Goal: Find specific page/section: Find specific page/section

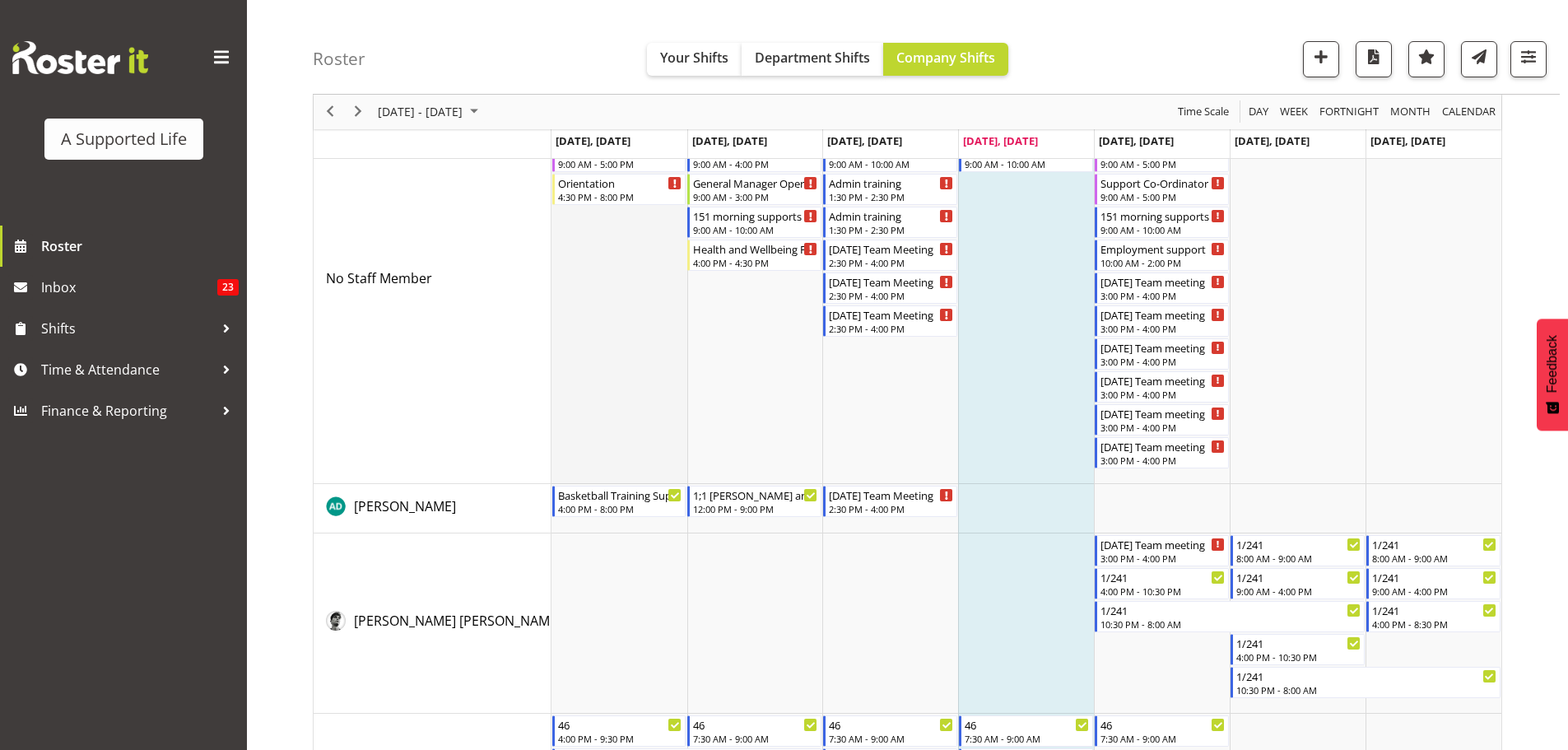
scroll to position [164, 0]
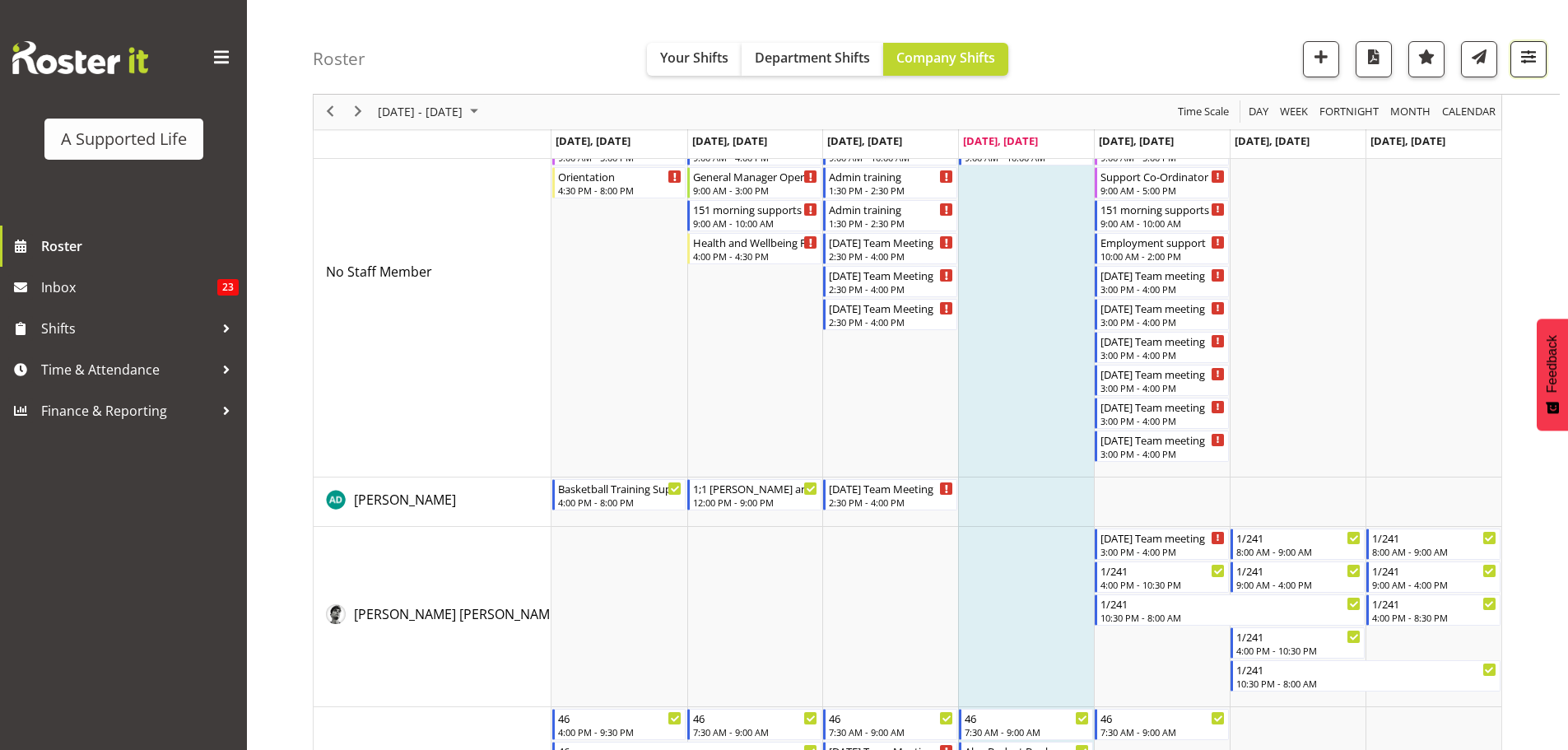
click at [1157, 56] on span "button" at bounding box center [1528, 57] width 21 height 21
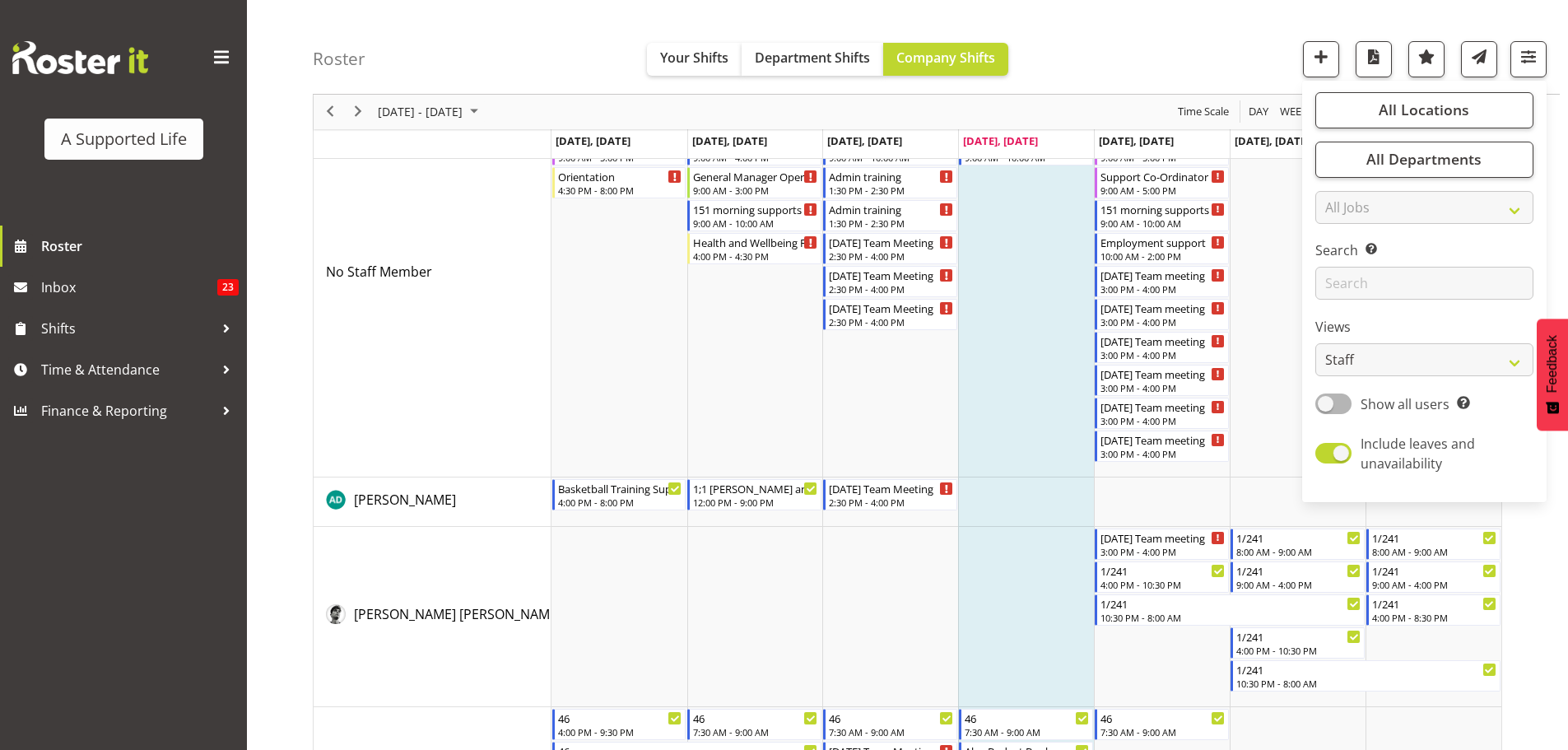
click at [1157, 131] on div "All Locations Clear [STREET_ADDRESS] [STREET_ADDRESS] [STREET_ADDRESS] [STREET_…" at bounding box center [1424, 291] width 244 height 408
click at [1157, 115] on button "All Locations" at bounding box center [1424, 110] width 218 height 36
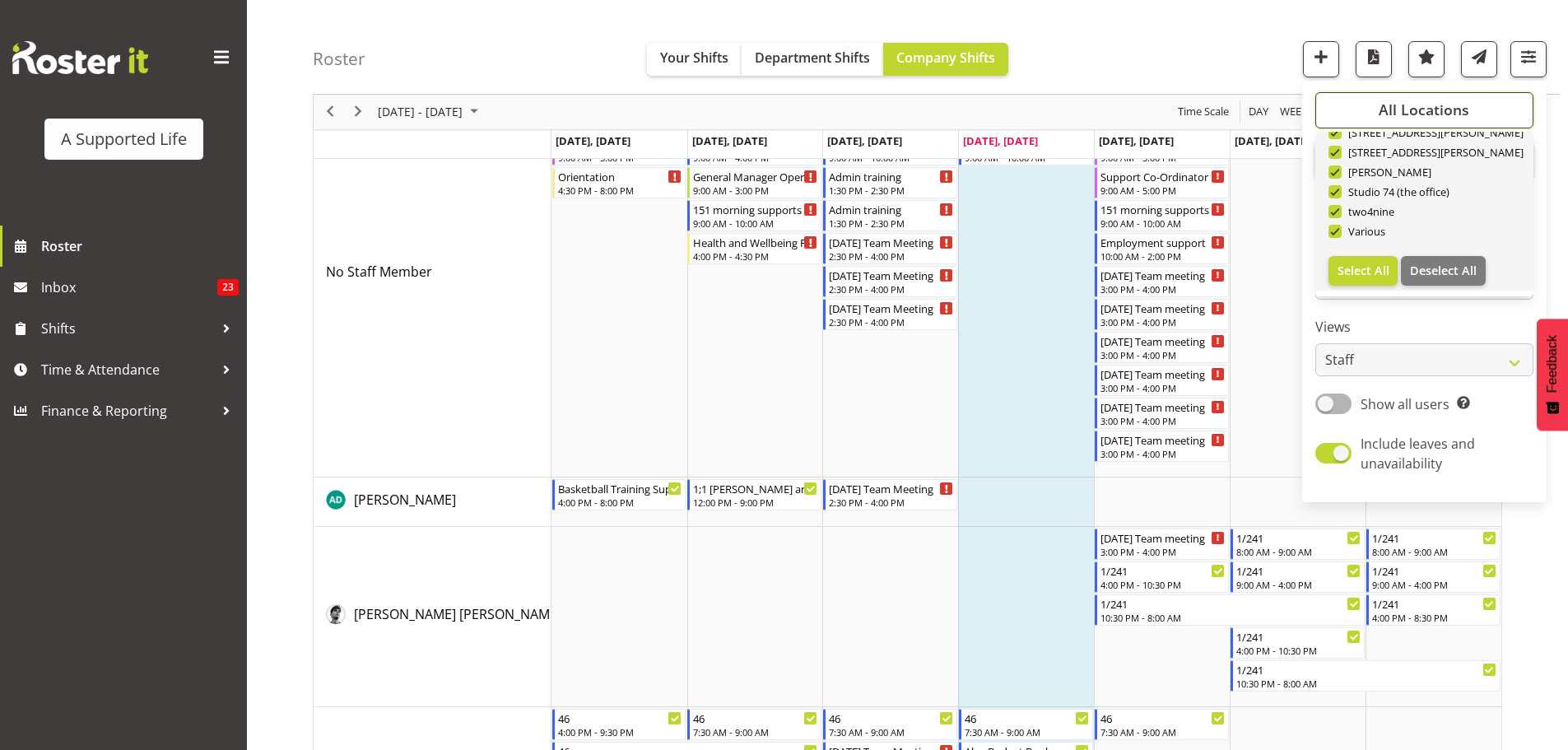
scroll to position [553, 0]
click at [1157, 268] on span "Deselect All" at bounding box center [1443, 270] width 67 height 16
checkbox input "false"
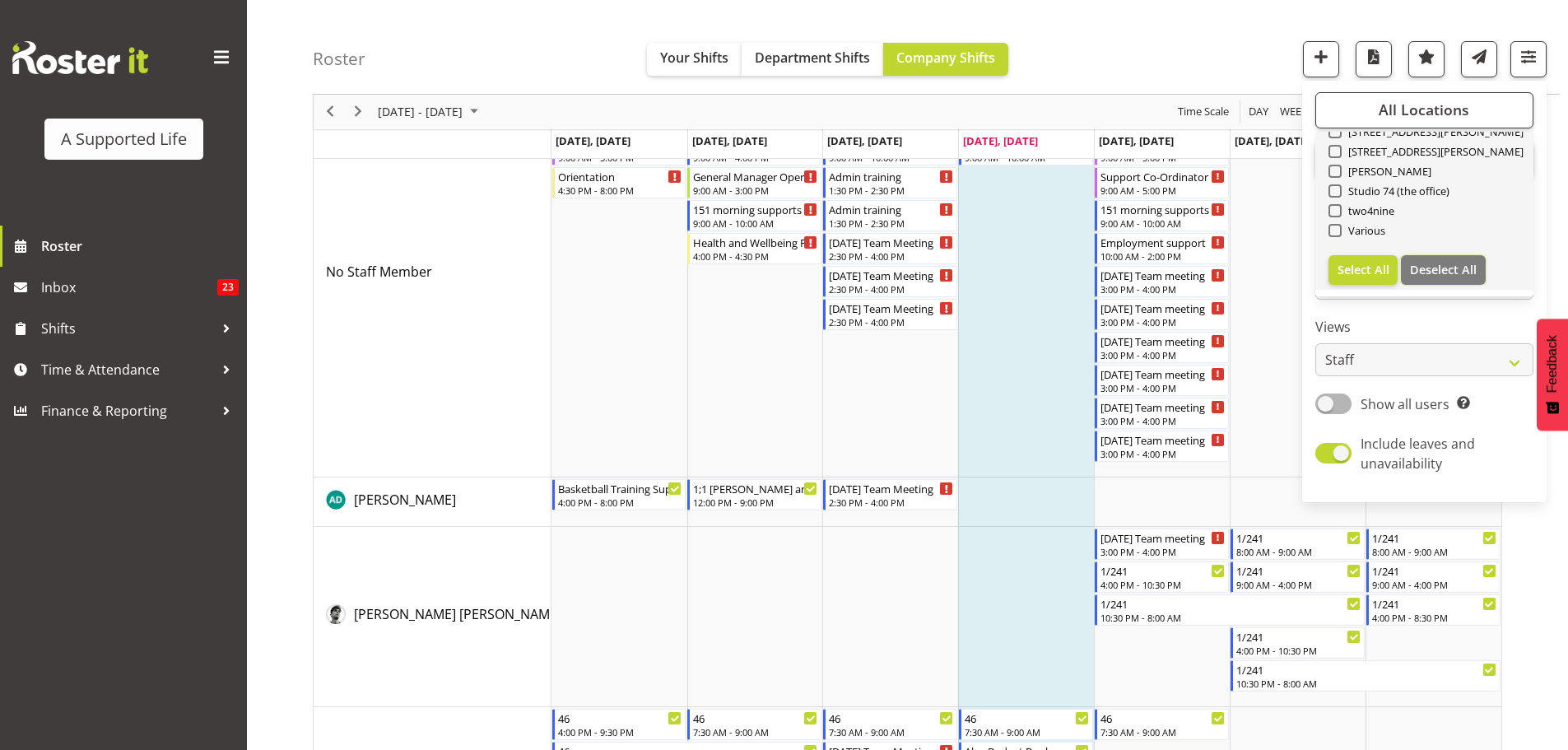
checkbox input "false"
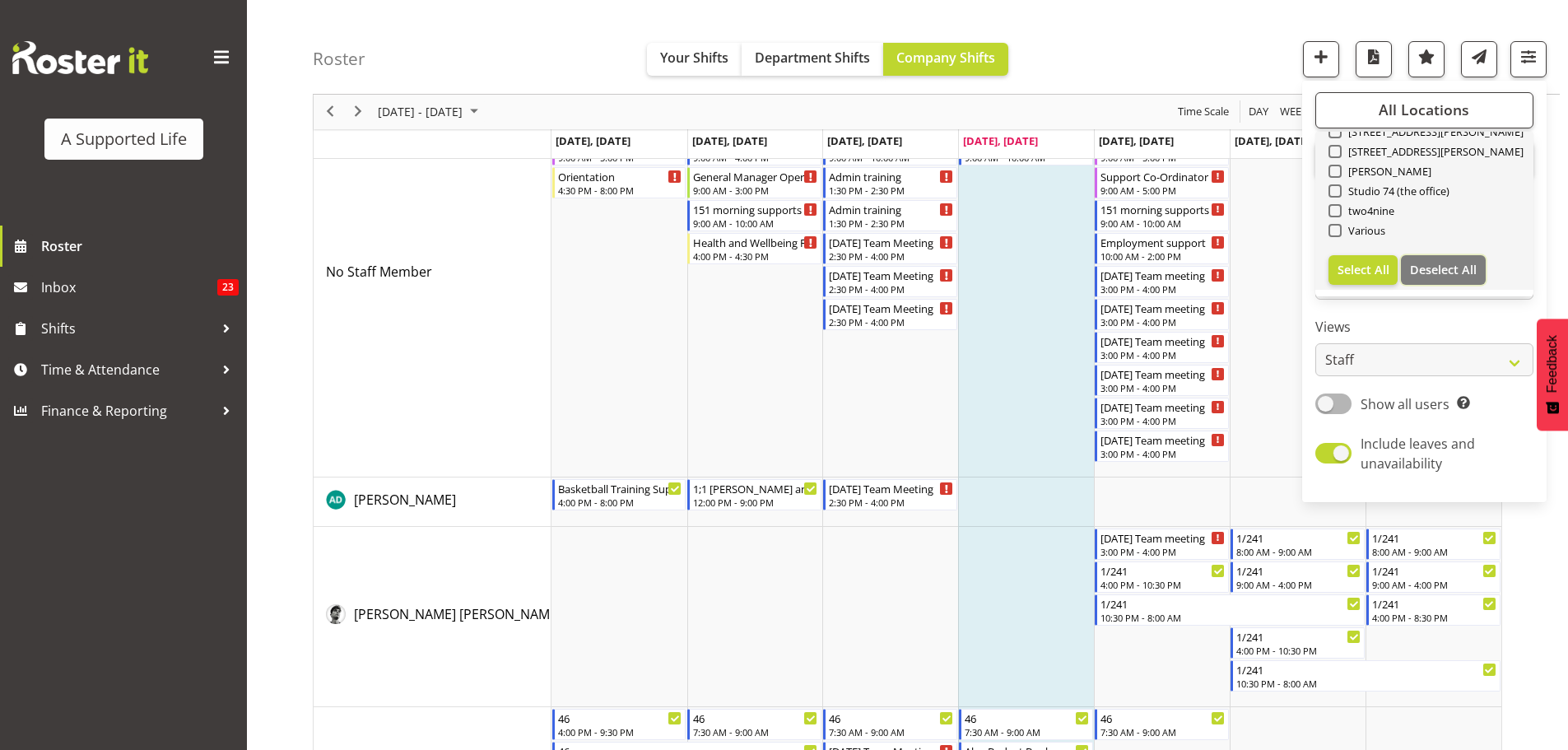
checkbox input "false"
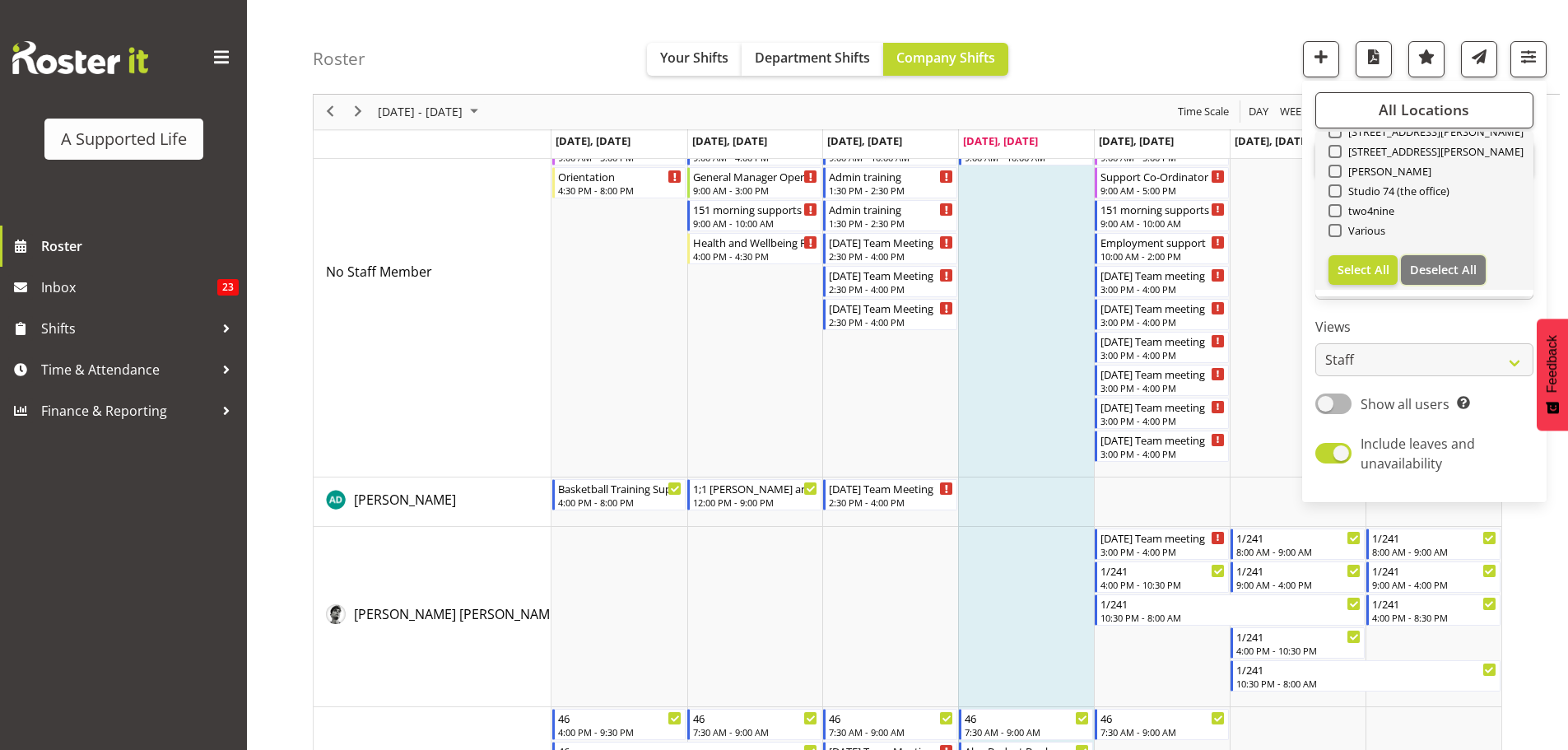
checkbox input "false"
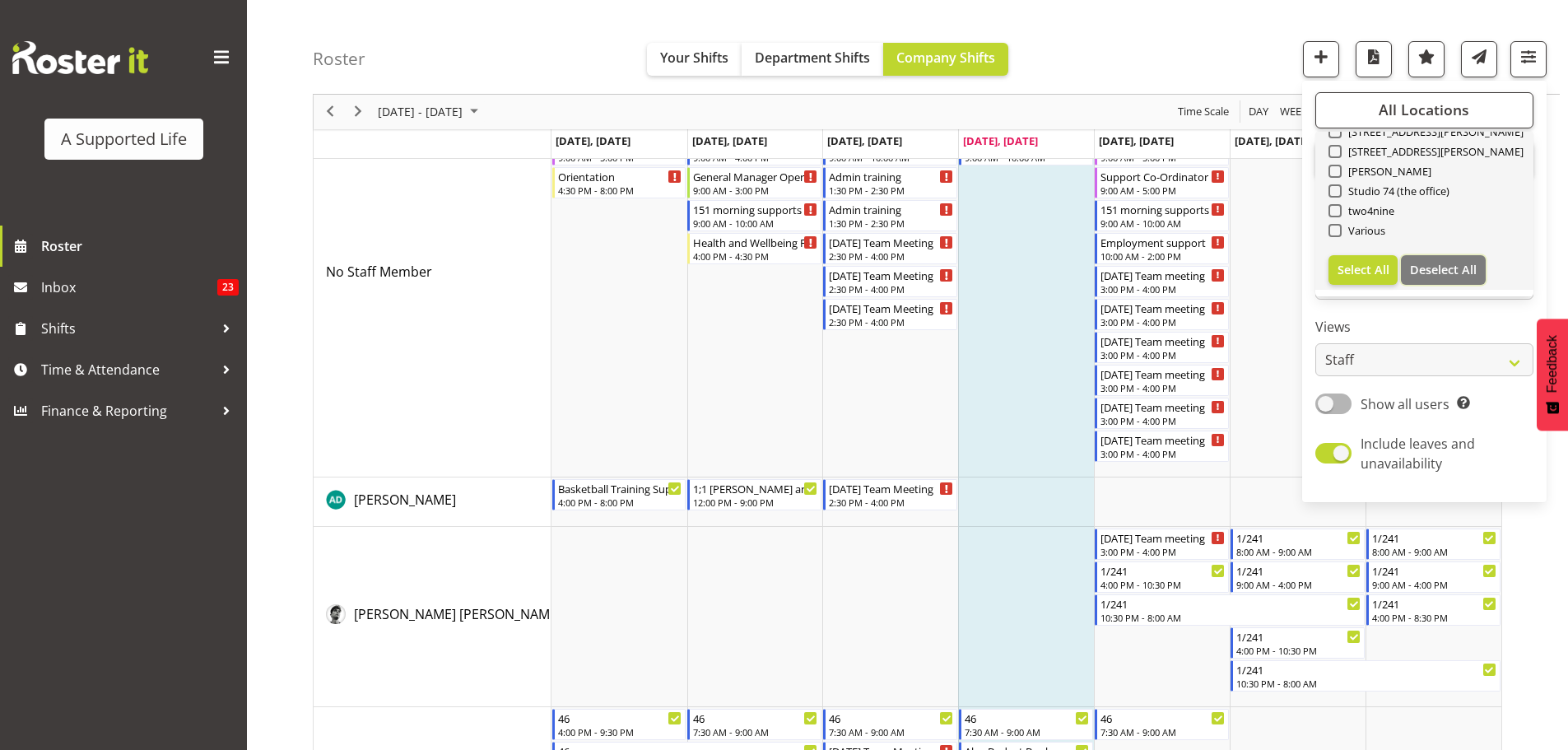
checkbox input "false"
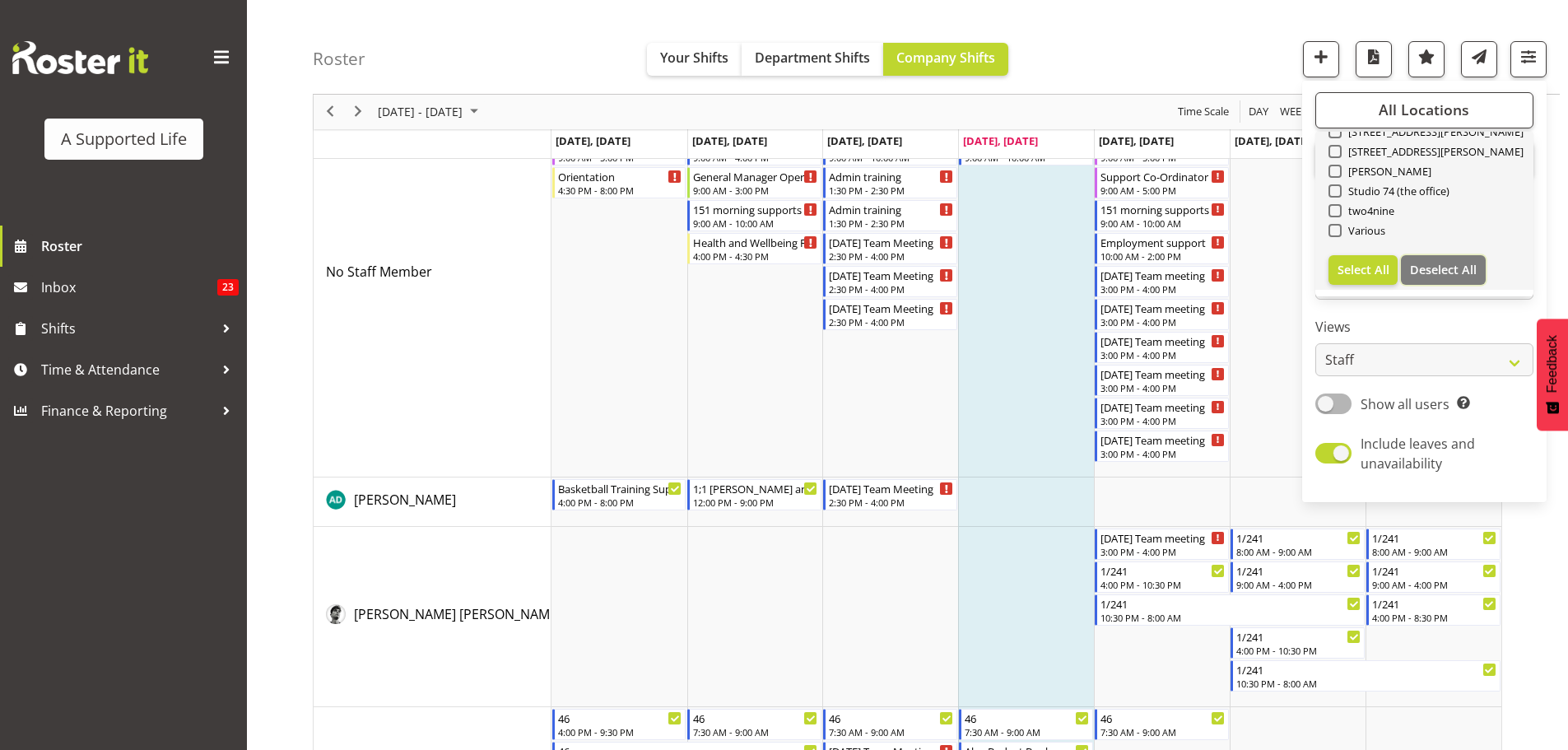
checkbox input "false"
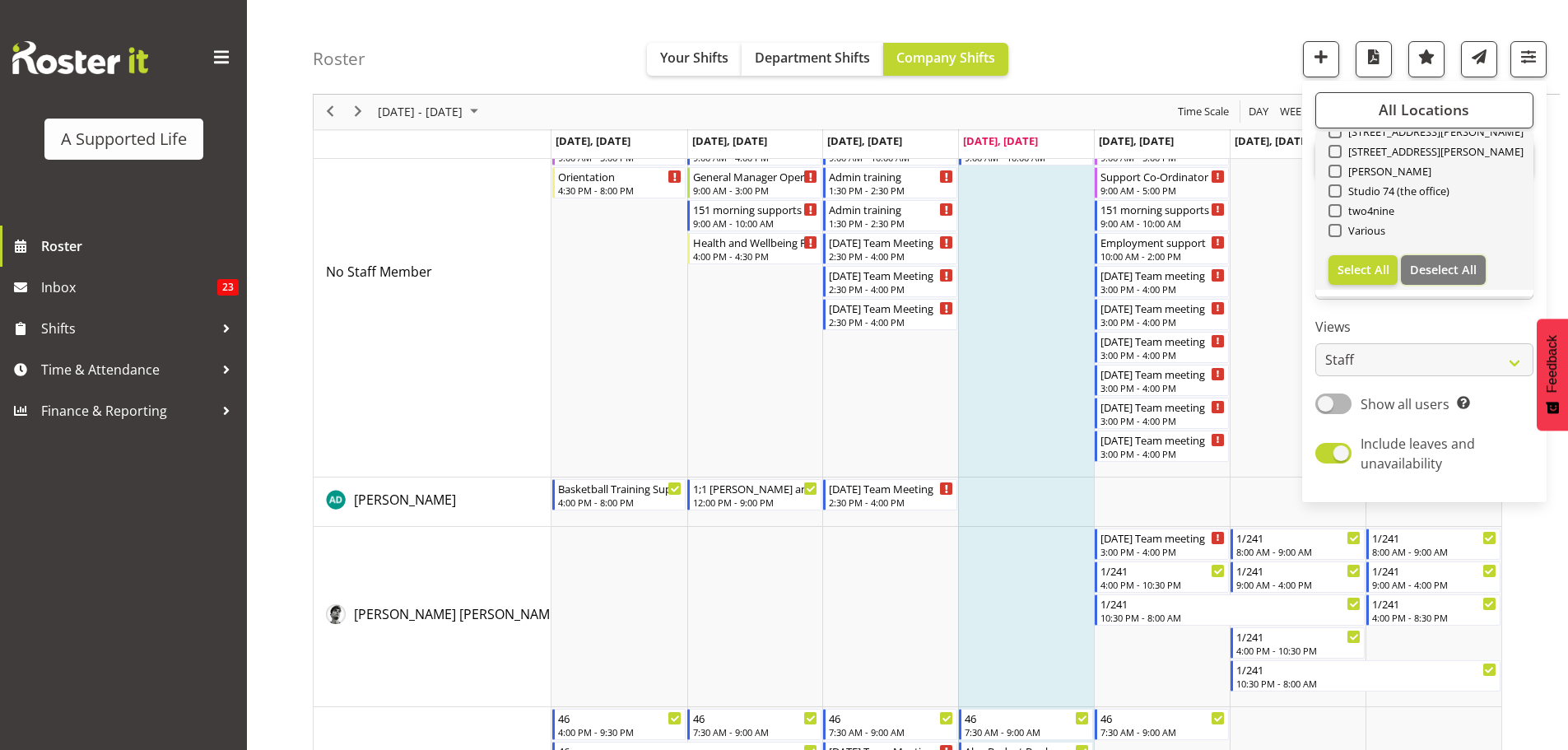
checkbox input "false"
click at [1157, 223] on span "[STREET_ADDRESS]" at bounding box center [1391, 224] width 99 height 13
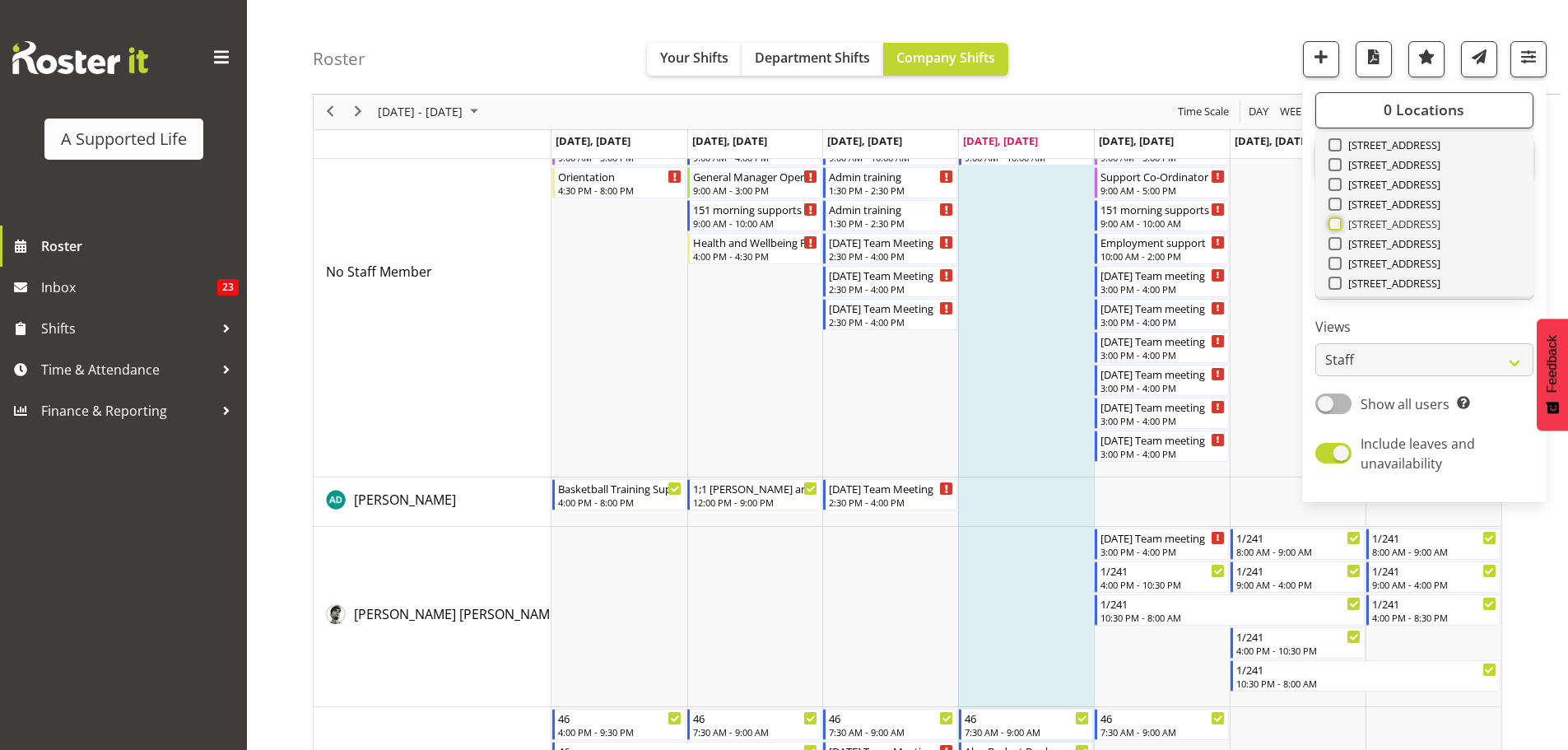
click at [1157, 223] on input "[STREET_ADDRESS]" at bounding box center [1334, 225] width 11 height 11
checkbox input "true"
